Goal: Task Accomplishment & Management: Use online tool/utility

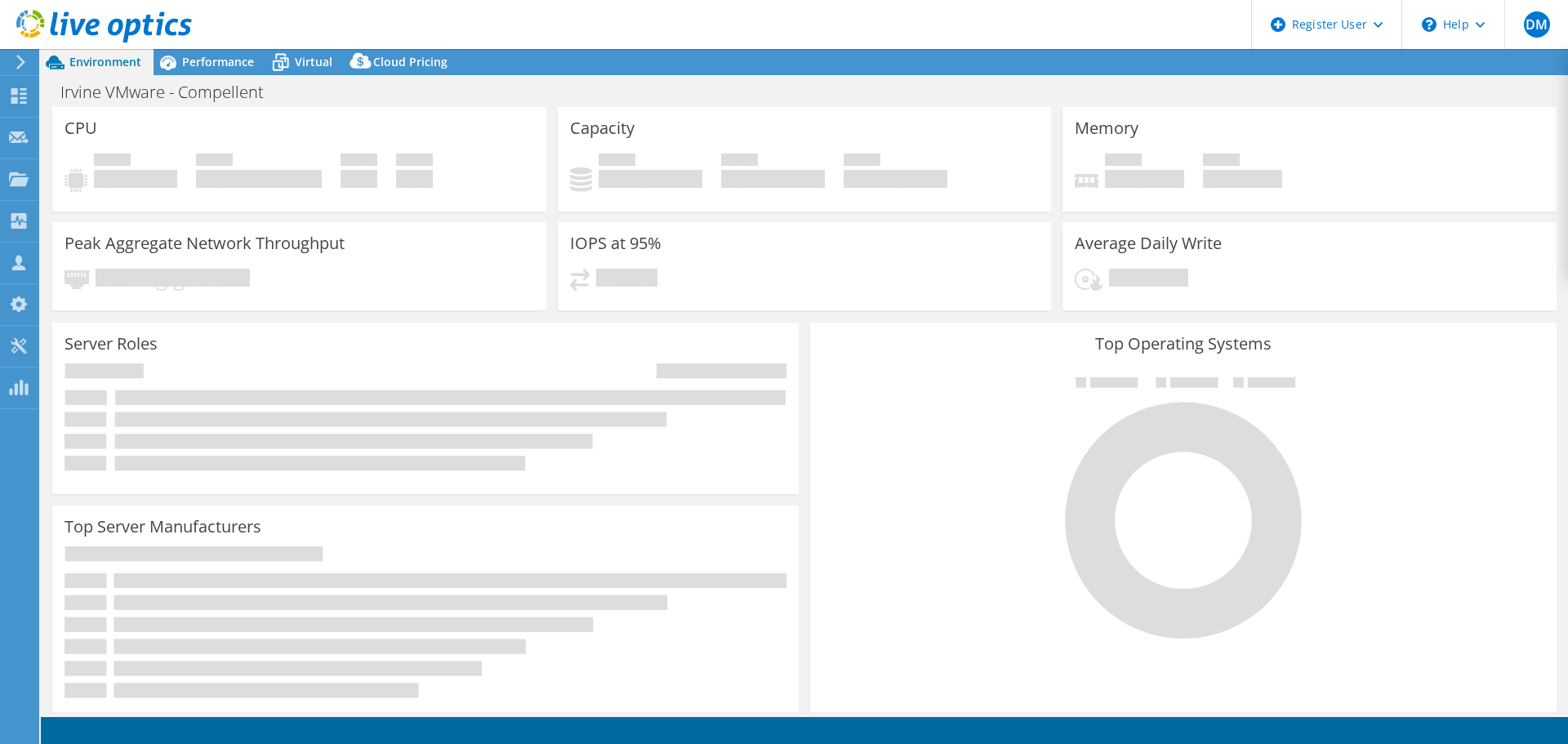
select select "USD"
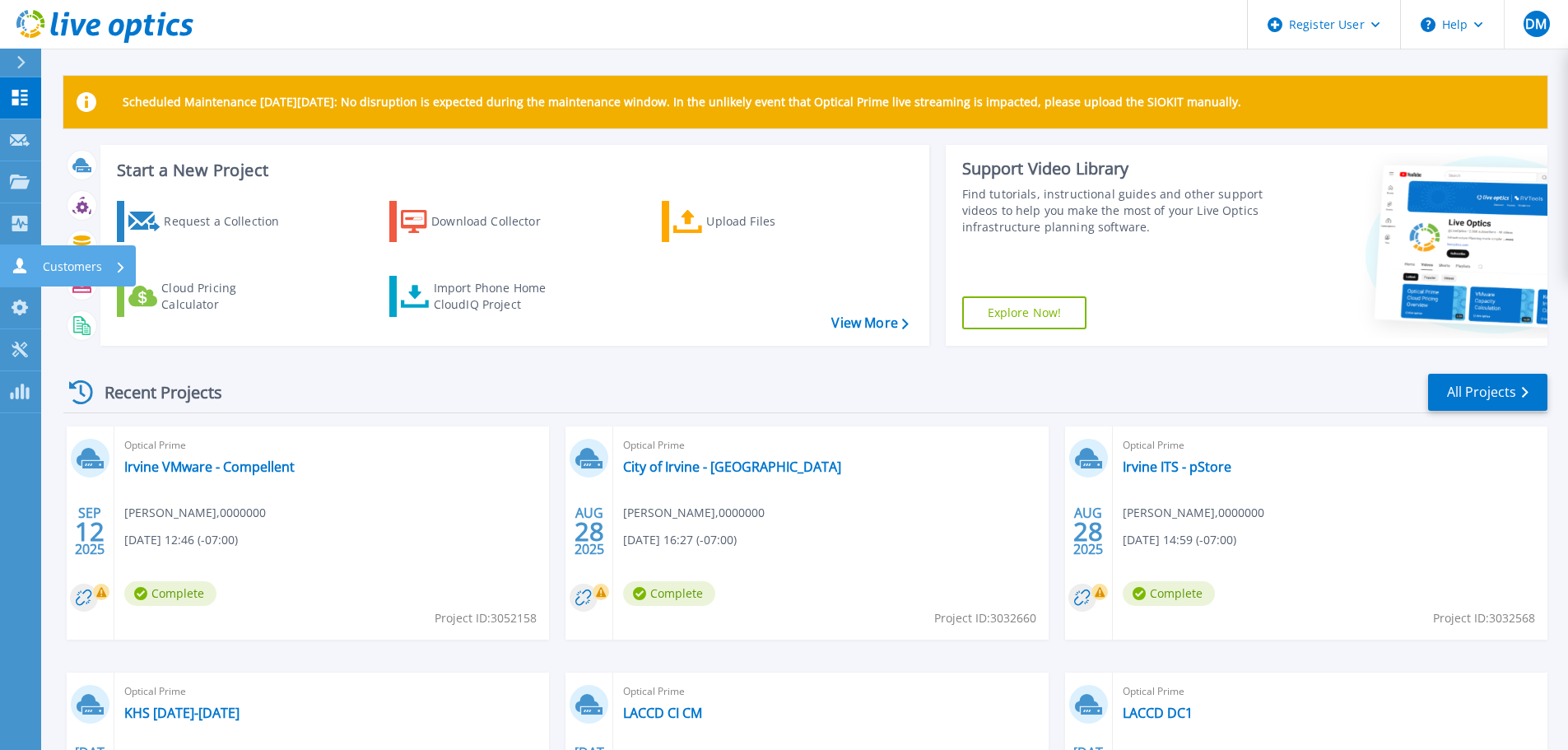
click at [20, 257] on link "Customers Customers" at bounding box center [20, 266] width 41 height 42
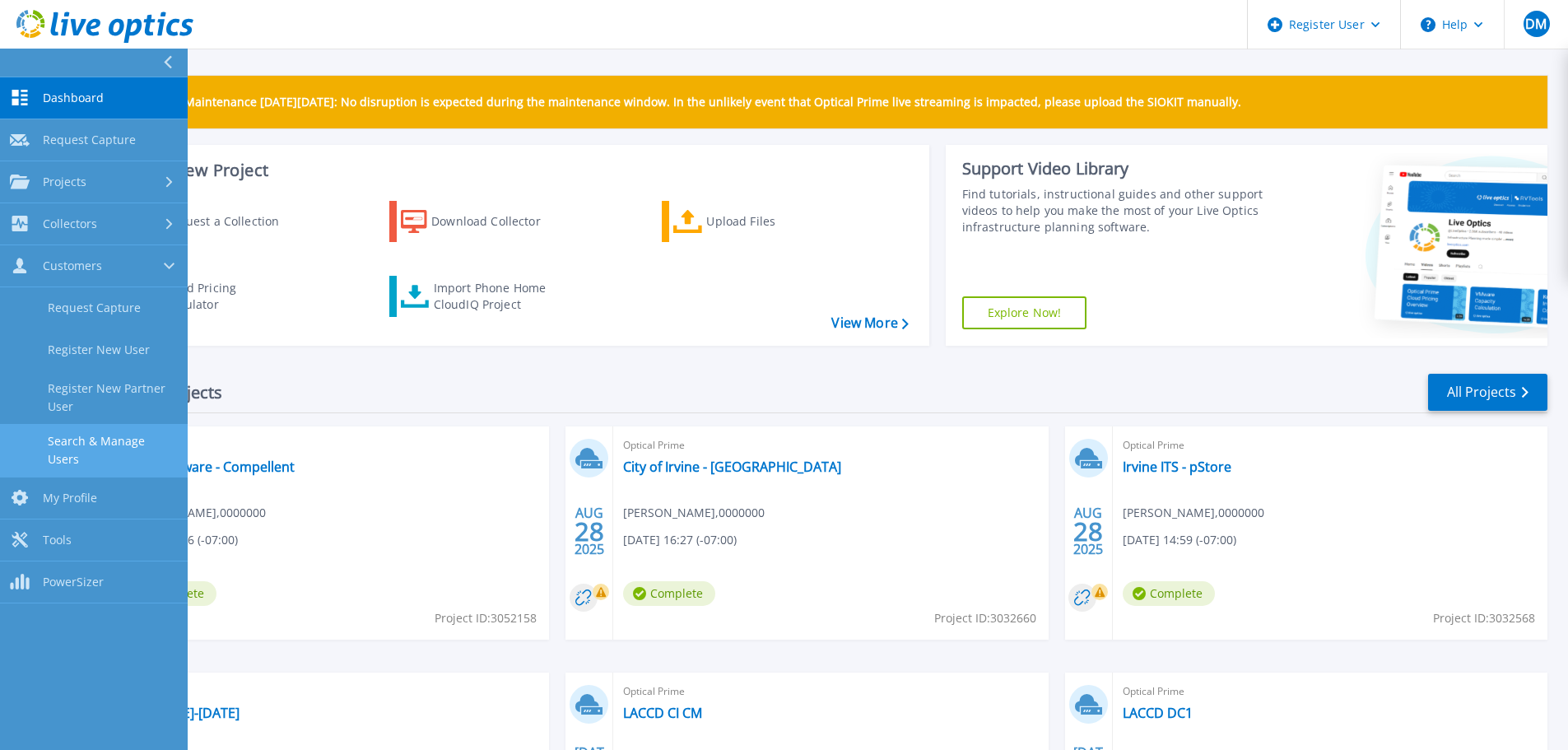
click at [125, 438] on link "Search & Manage Users" at bounding box center [93, 451] width 187 height 53
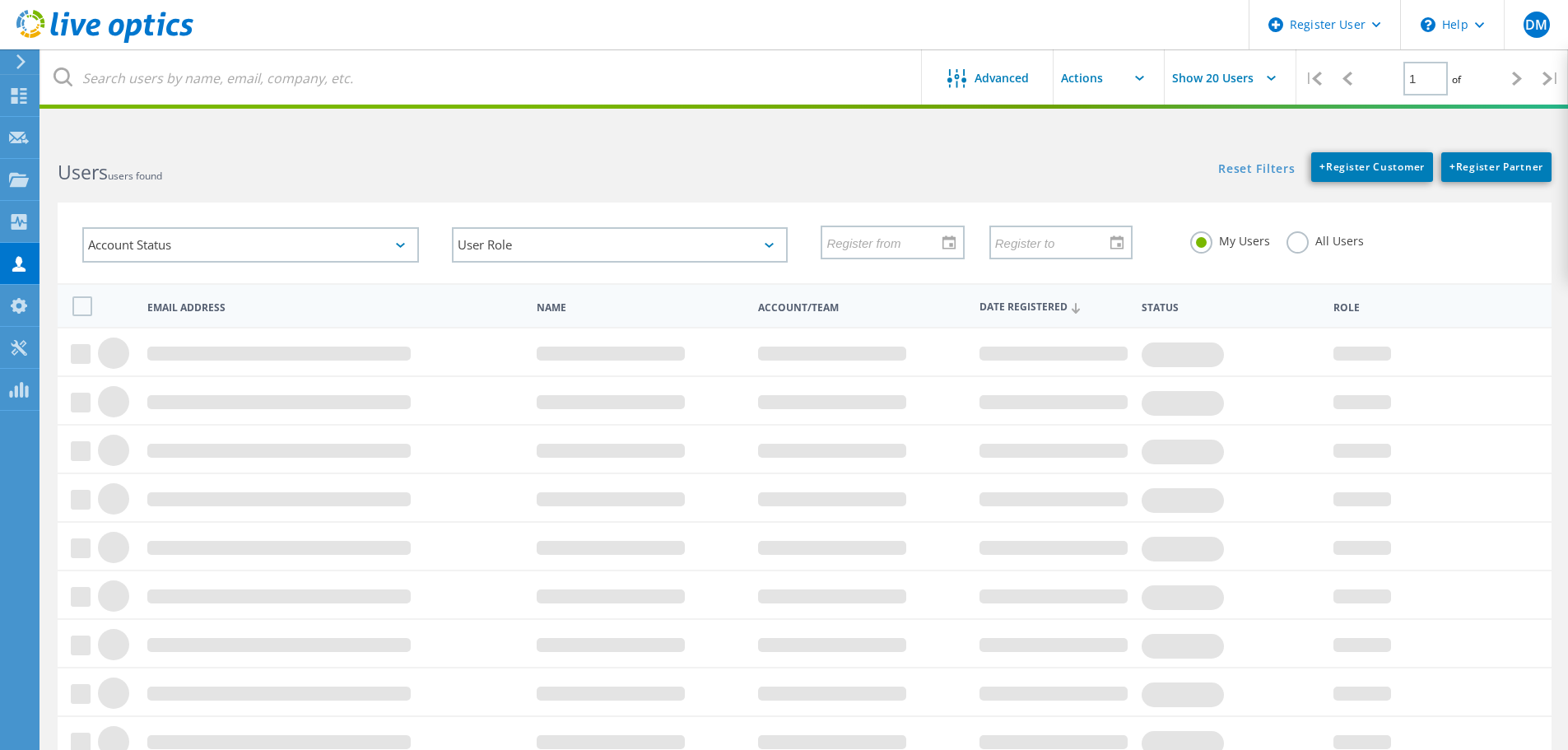
click at [1300, 247] on label "All Users" at bounding box center [1325, 239] width 78 height 16
click at [0, 0] on input "All Users" at bounding box center [0, 0] width 0 height 0
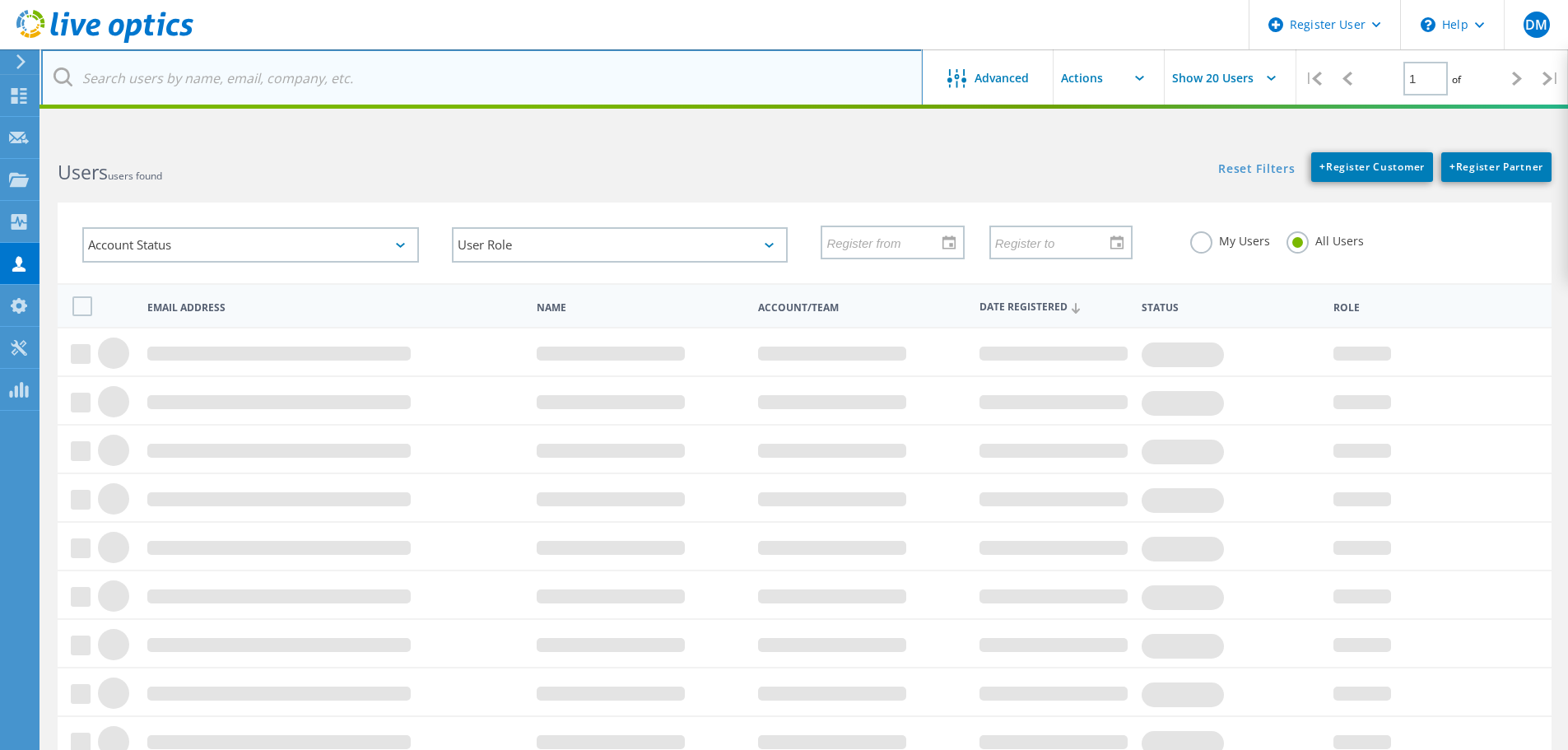
click at [488, 81] on input "text" at bounding box center [482, 78] width 881 height 58
paste input "michael.scott@cityofrc.us"
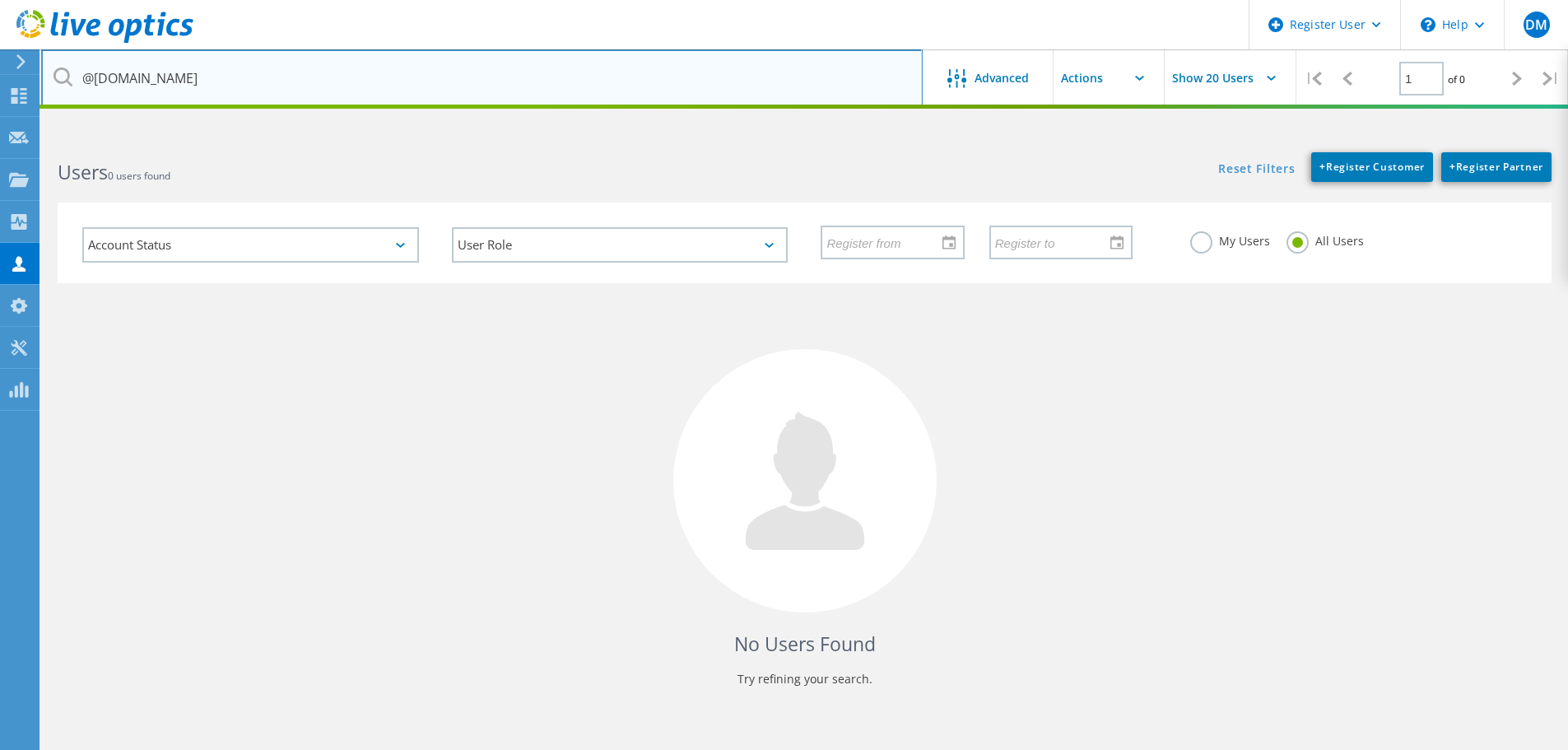
type input "@cityofrc.us"
click at [305, 64] on input "@cityofrc.us" at bounding box center [482, 78] width 881 height 58
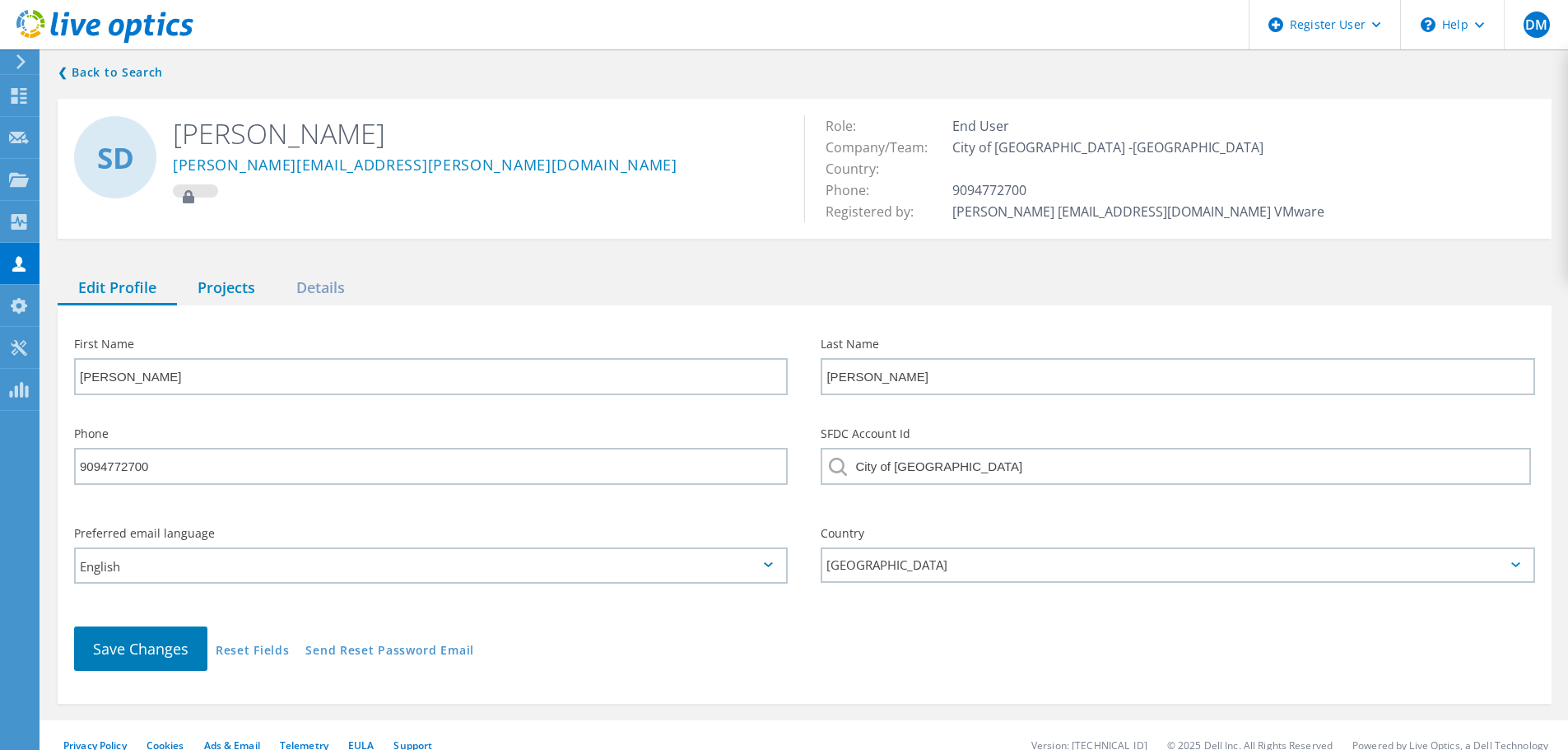
click at [210, 297] on div "Projects" at bounding box center [227, 288] width 99 height 34
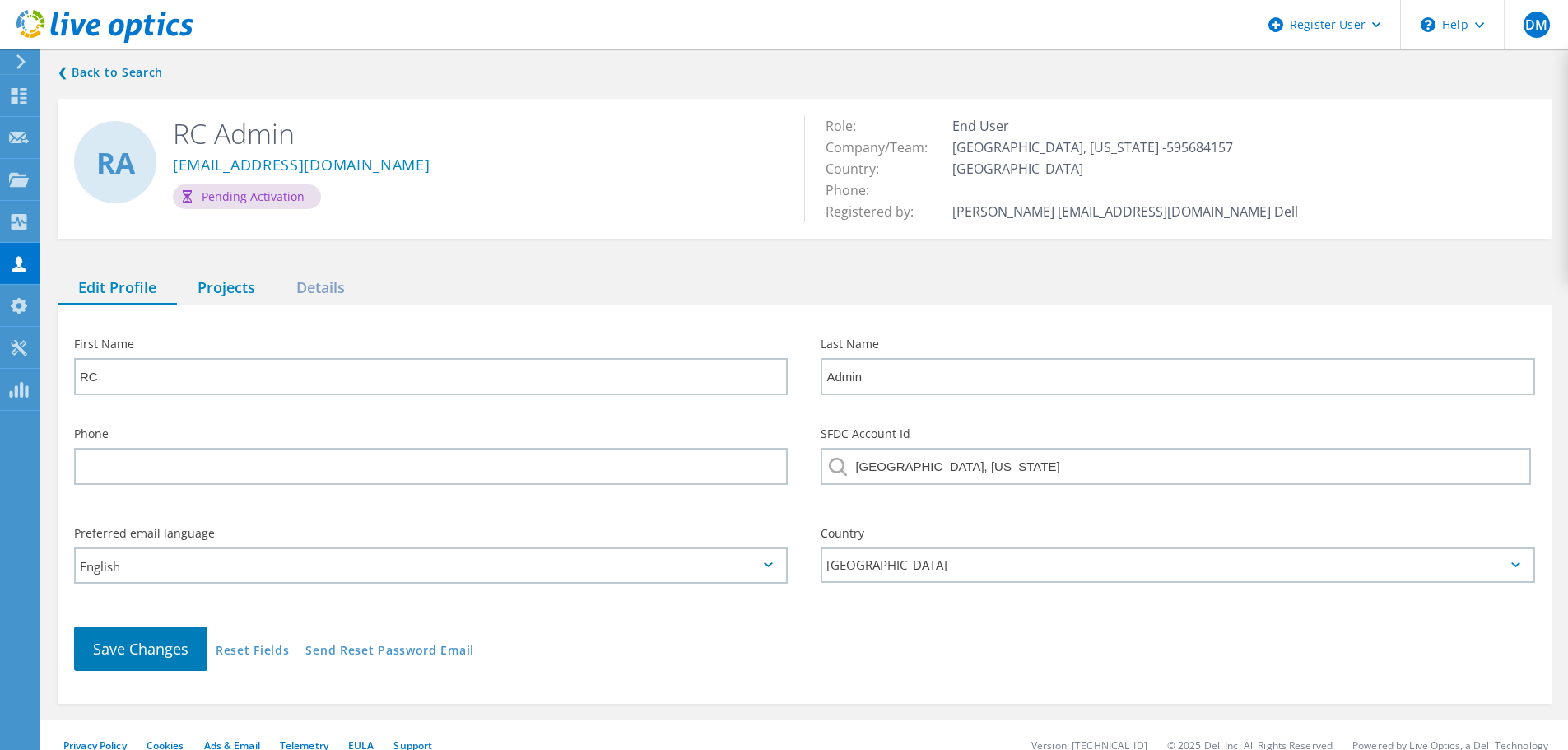
click at [229, 284] on div "Projects" at bounding box center [227, 288] width 99 height 34
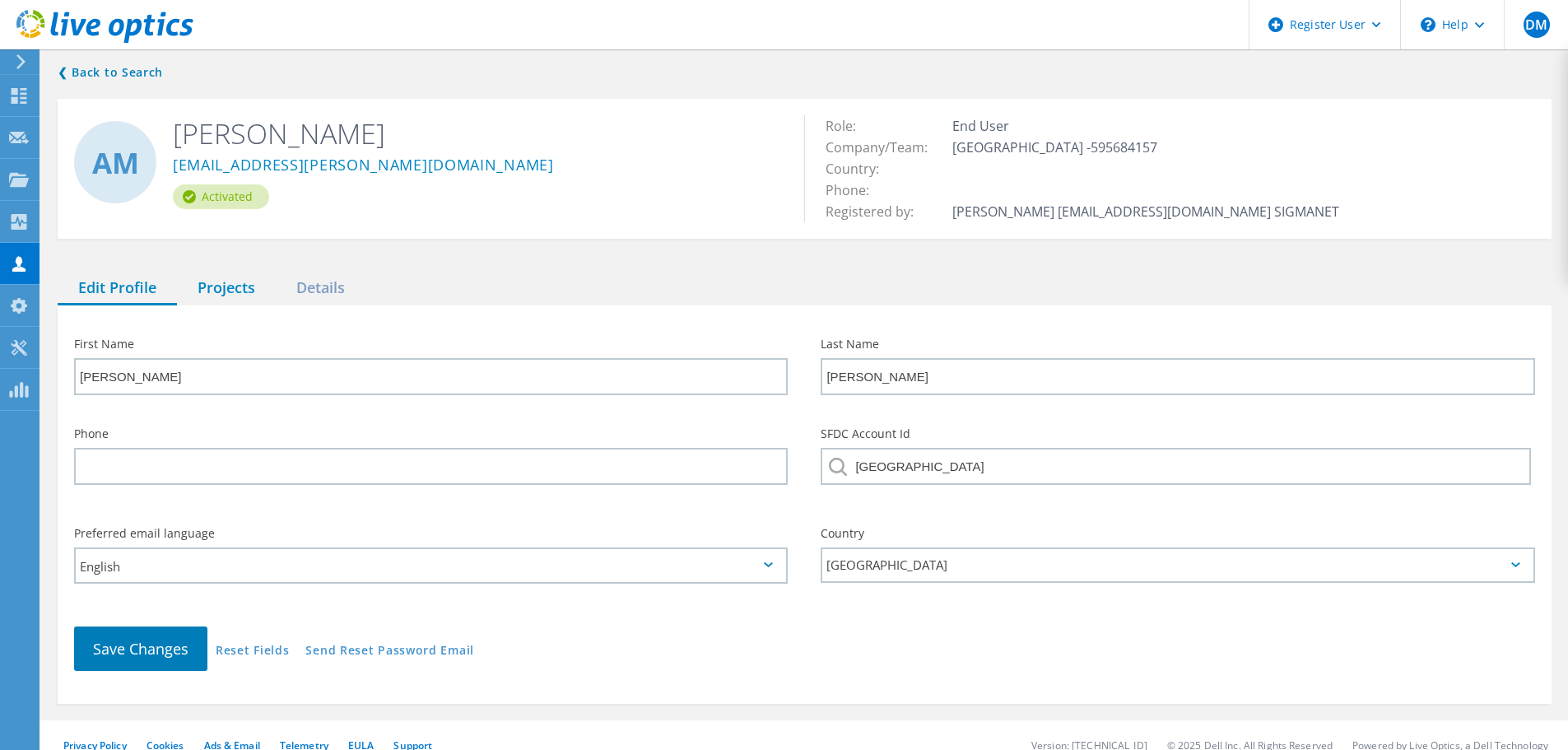
click at [223, 290] on div "Projects" at bounding box center [227, 288] width 99 height 34
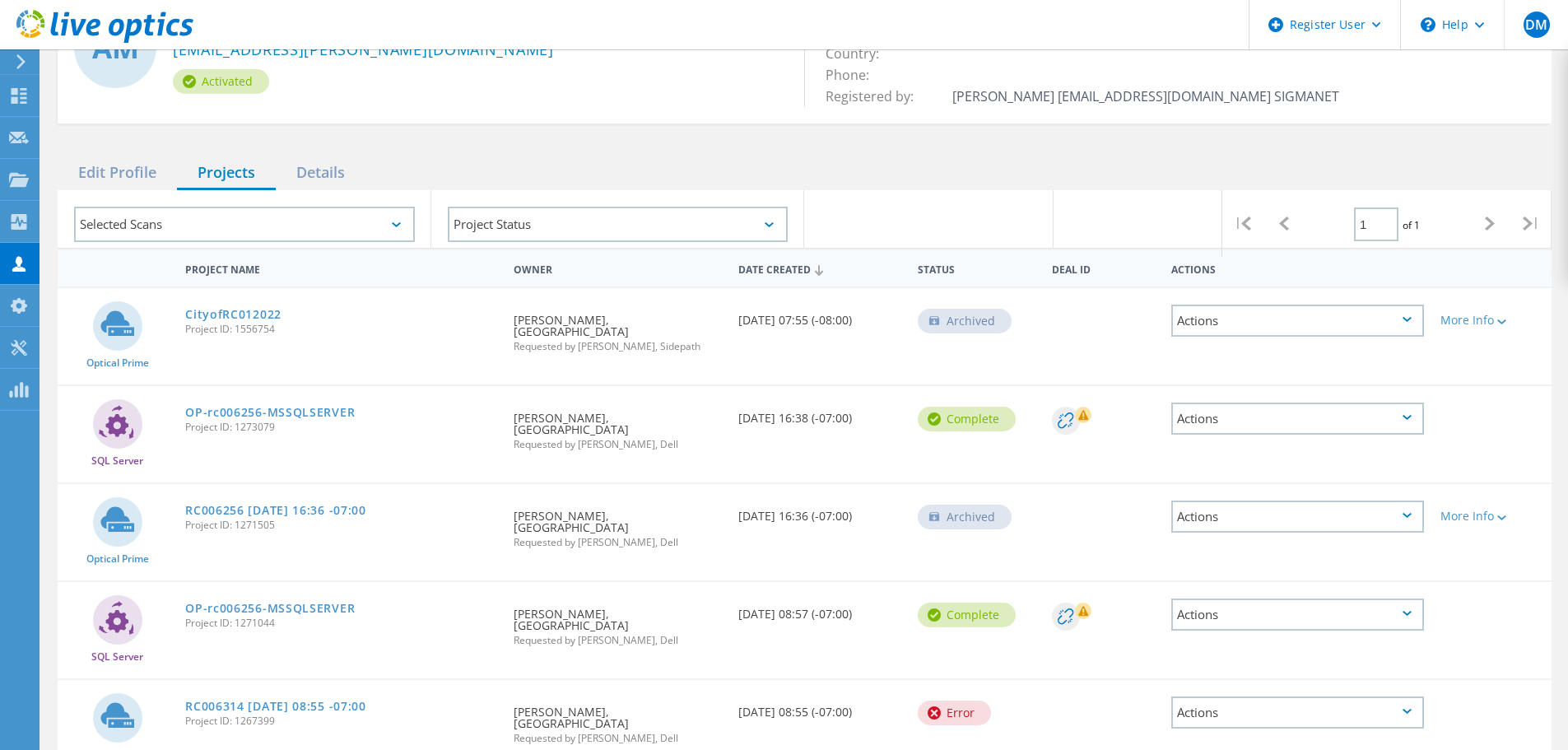
scroll to position [234, 0]
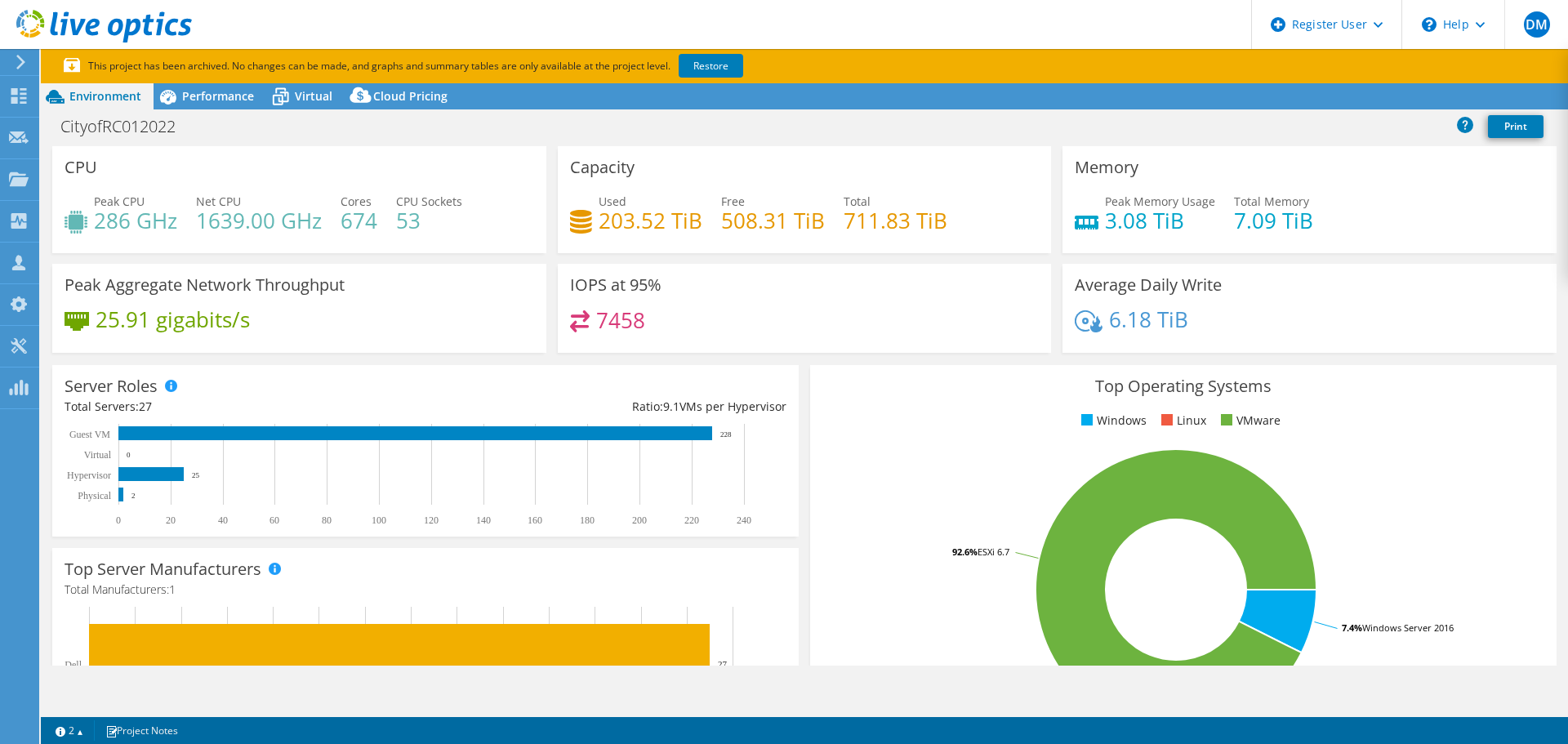
select select "USD"
click at [217, 103] on div "Performance" at bounding box center [210, 96] width 113 height 26
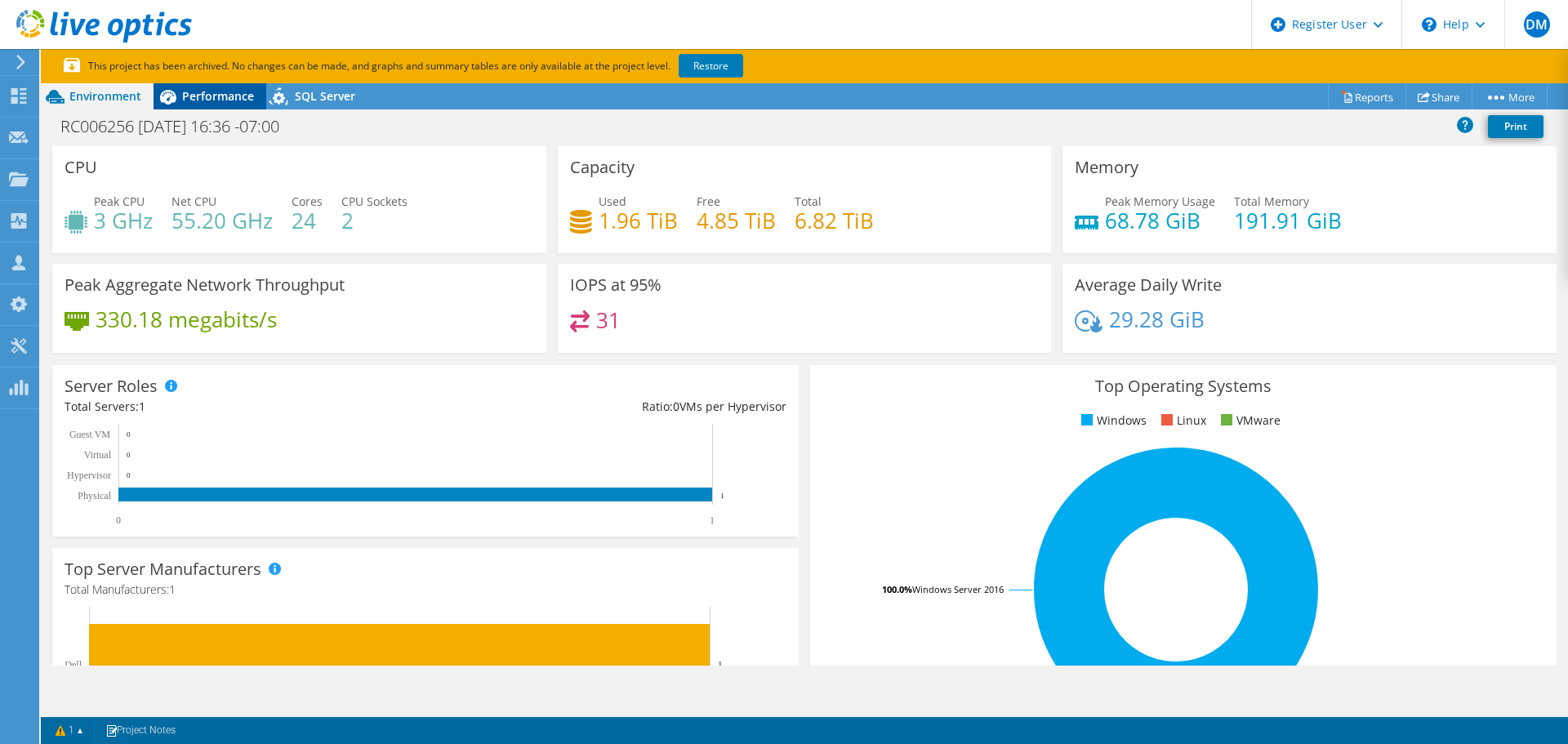
click at [209, 106] on div "Performance" at bounding box center [210, 96] width 113 height 26
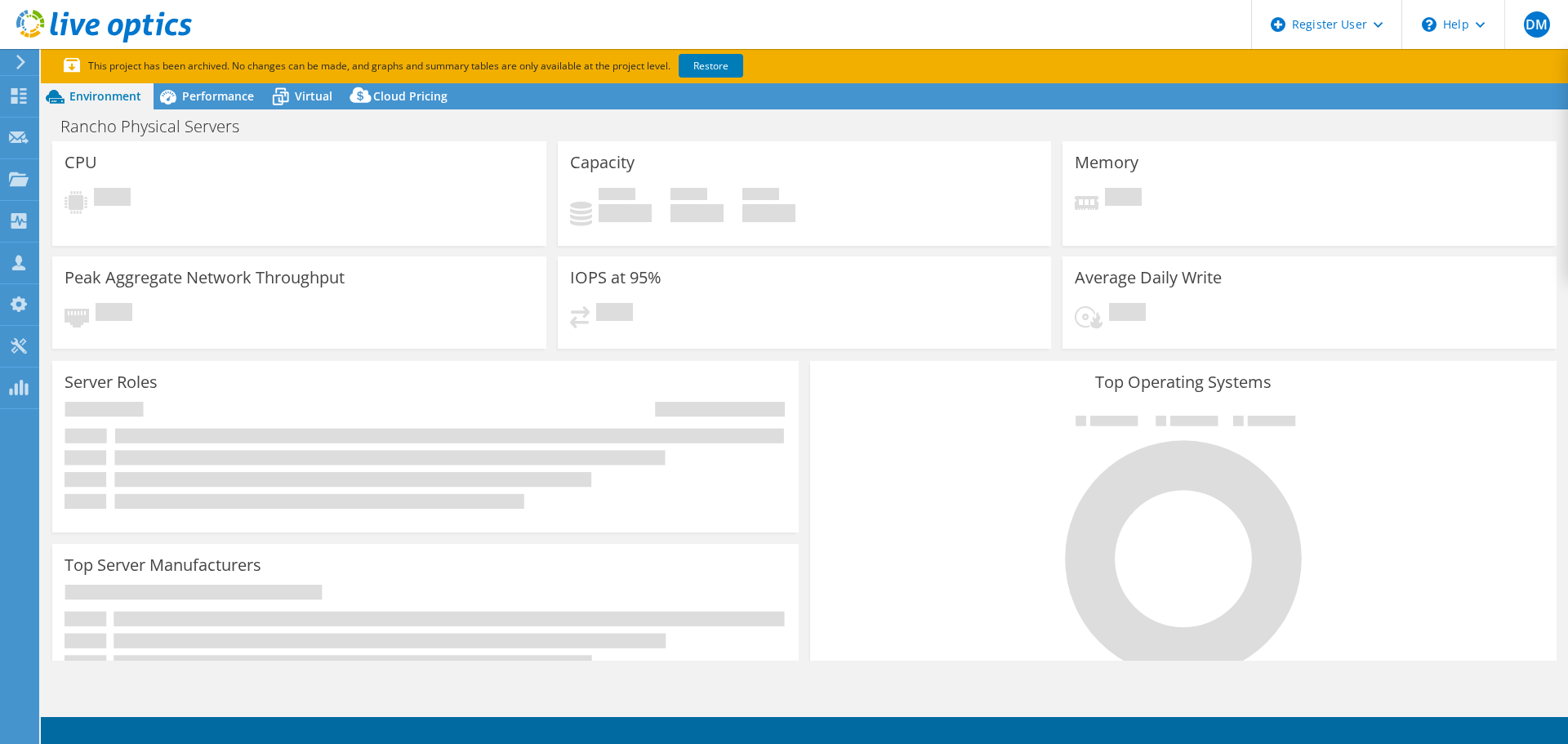
select select "USD"
click at [232, 99] on span "Performance" at bounding box center [218, 95] width 72 height 15
